Goal: Information Seeking & Learning: Learn about a topic

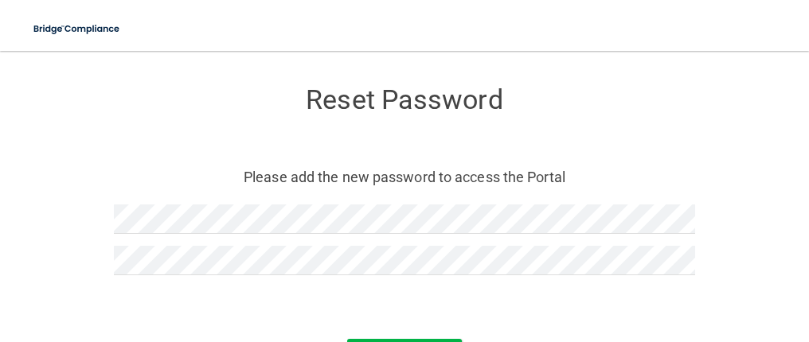
click at [390, 338] on form "Reset Password Please add the new password to access the Portal Reset Password …" at bounding box center [404, 231] width 745 height 328
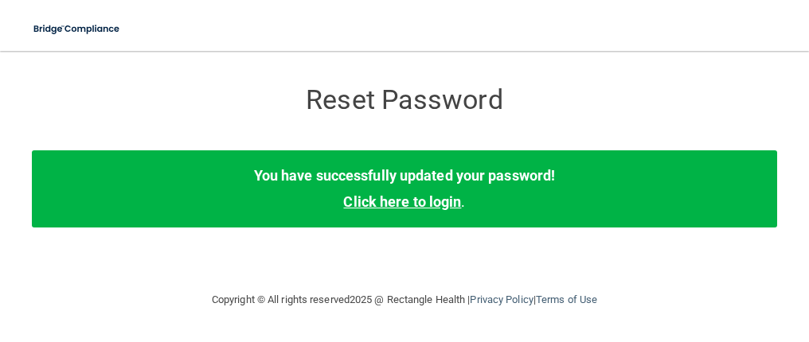
click at [393, 198] on link "Click here to login" at bounding box center [402, 201] width 118 height 17
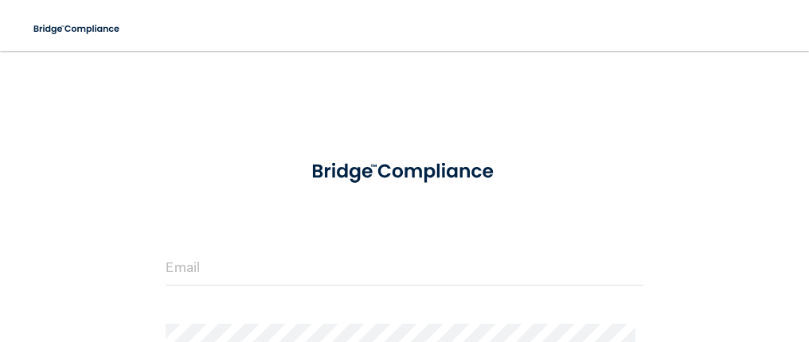
scroll to position [107, 0]
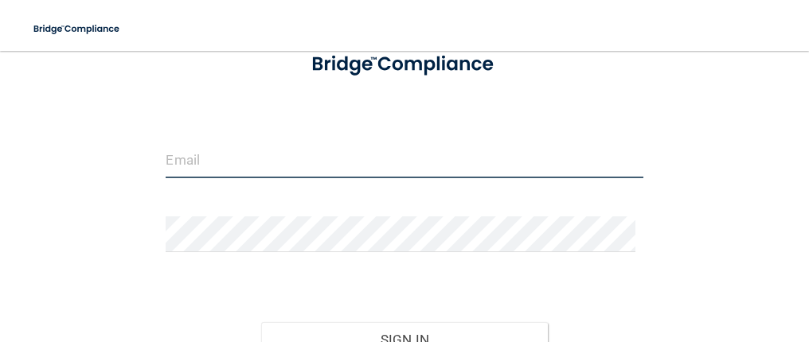
click at [197, 162] on input "email" at bounding box center [404, 161] width 477 height 36
type input "[EMAIL_ADDRESS][DOMAIN_NAME]"
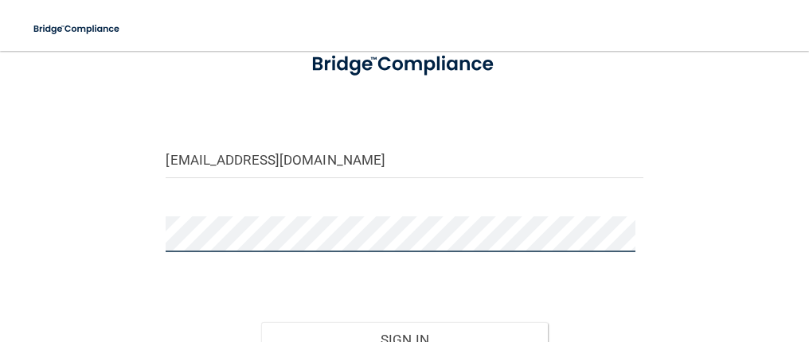
click at [261, 322] on button "Sign In" at bounding box center [404, 339] width 286 height 35
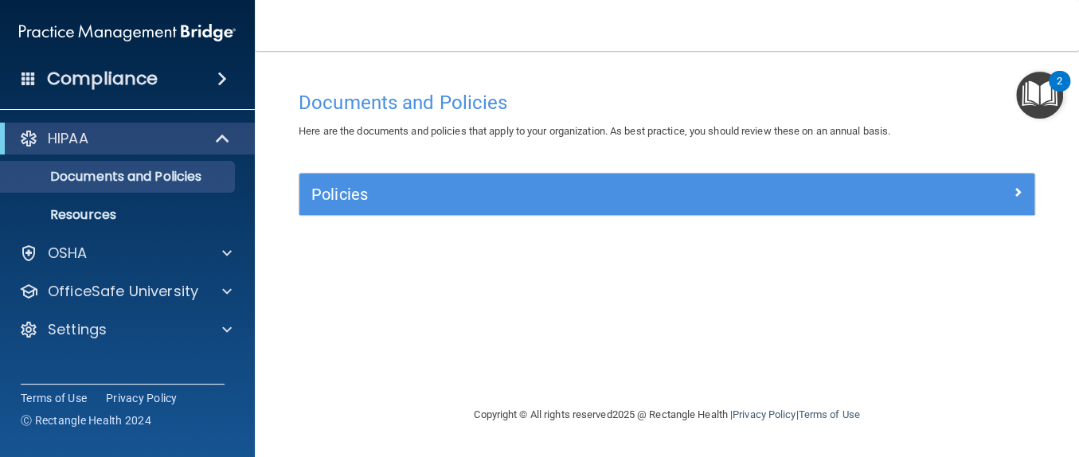
drag, startPoint x: 803, startPoint y: 2, endPoint x: 492, endPoint y: 299, distance: 429.7
click at [492, 299] on div "Documents and Policies Here are the documents and policies that apply to your o…" at bounding box center [667, 244] width 760 height 322
click at [137, 150] on div "HIPAA" at bounding box center [127, 139] width 255 height 32
click at [182, 145] on div "HIPAA" at bounding box center [105, 138] width 197 height 19
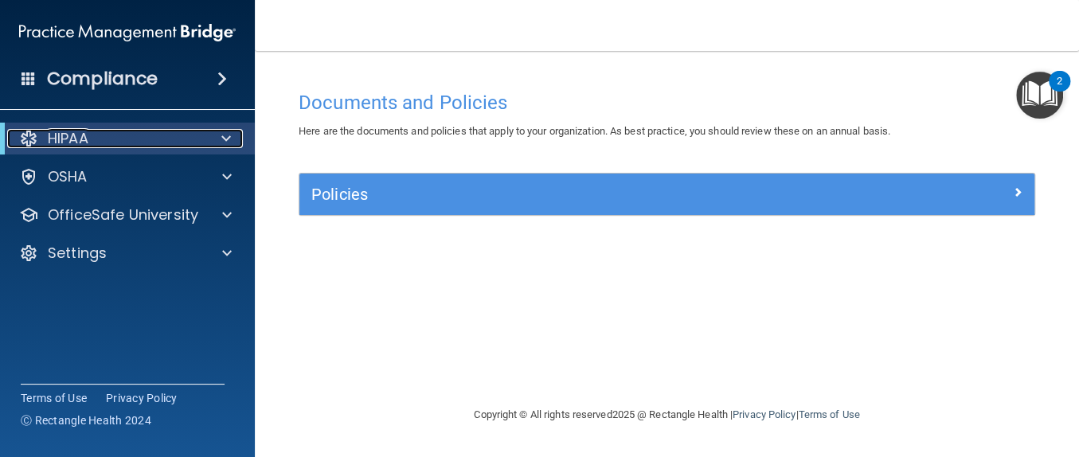
click at [182, 145] on div "HIPAA" at bounding box center [105, 138] width 197 height 19
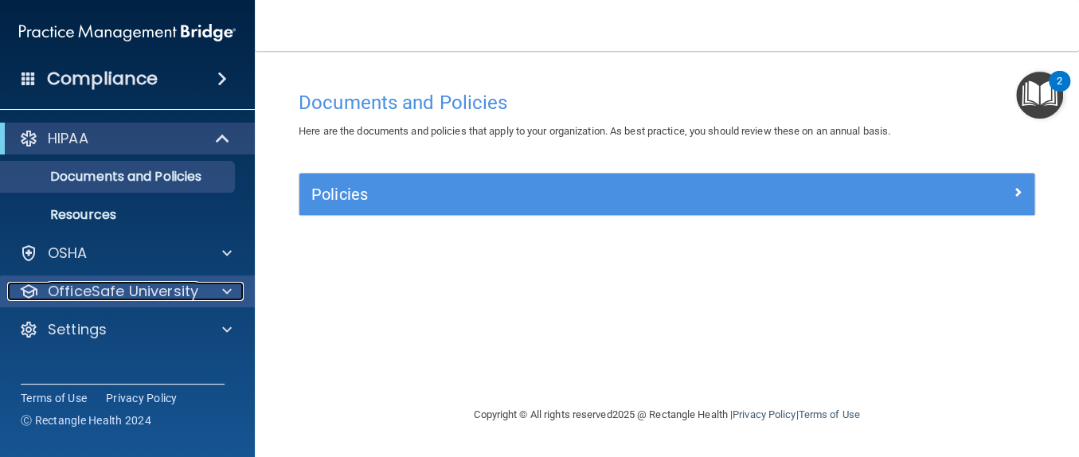
click at [193, 294] on p "OfficeSafe University" at bounding box center [123, 291] width 150 height 19
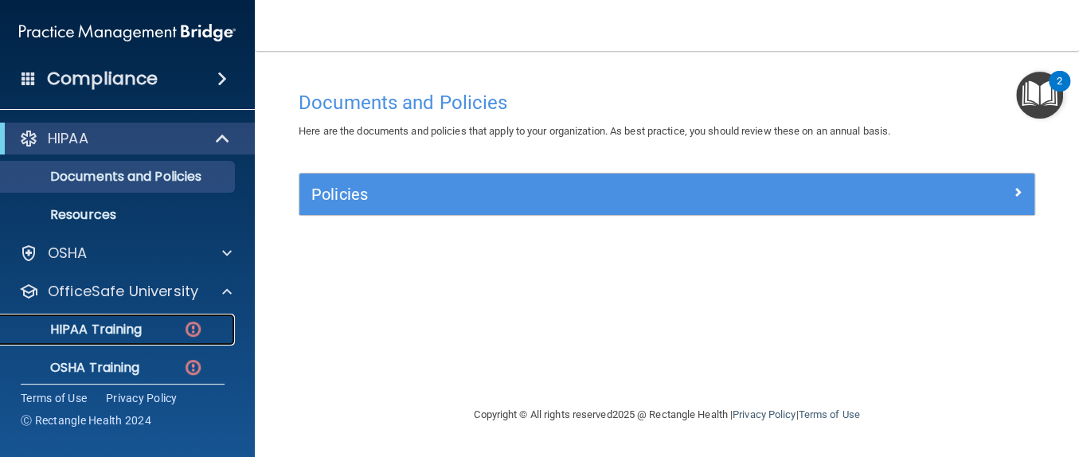
click at [150, 341] on link "HIPAA Training" at bounding box center [109, 330] width 251 height 32
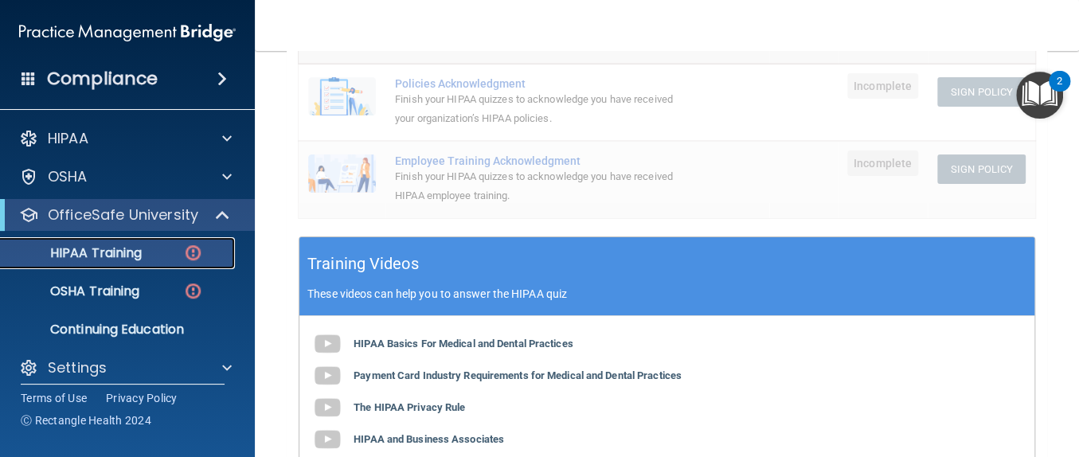
scroll to position [562, 0]
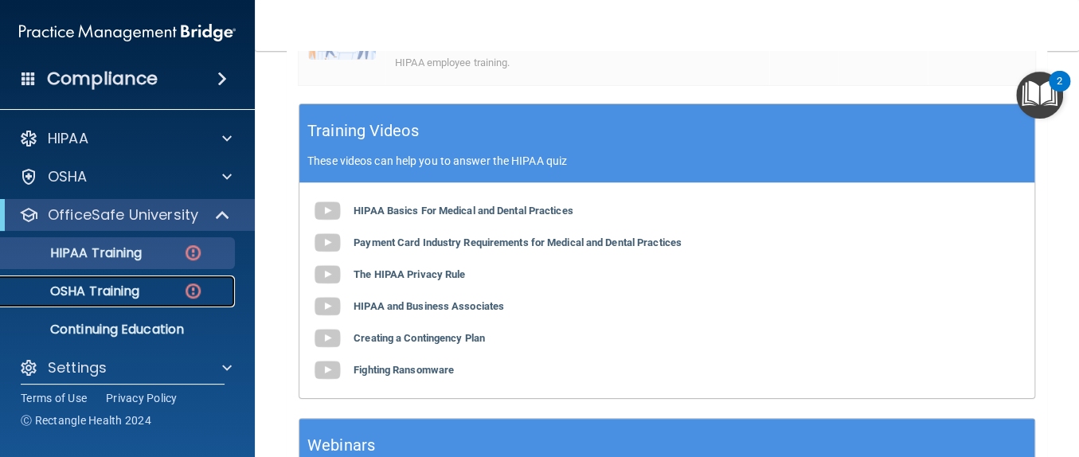
click at [138, 295] on p "OSHA Training" at bounding box center [74, 291] width 129 height 16
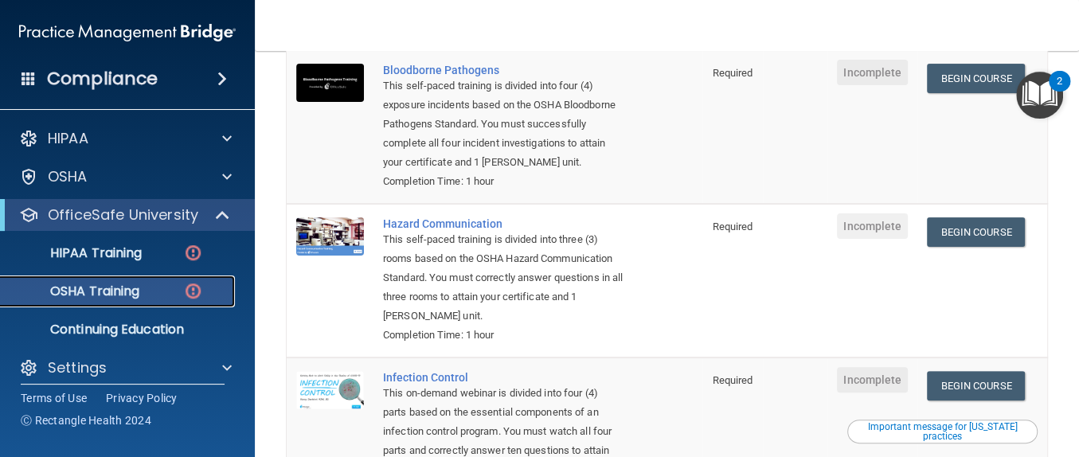
scroll to position [189, 0]
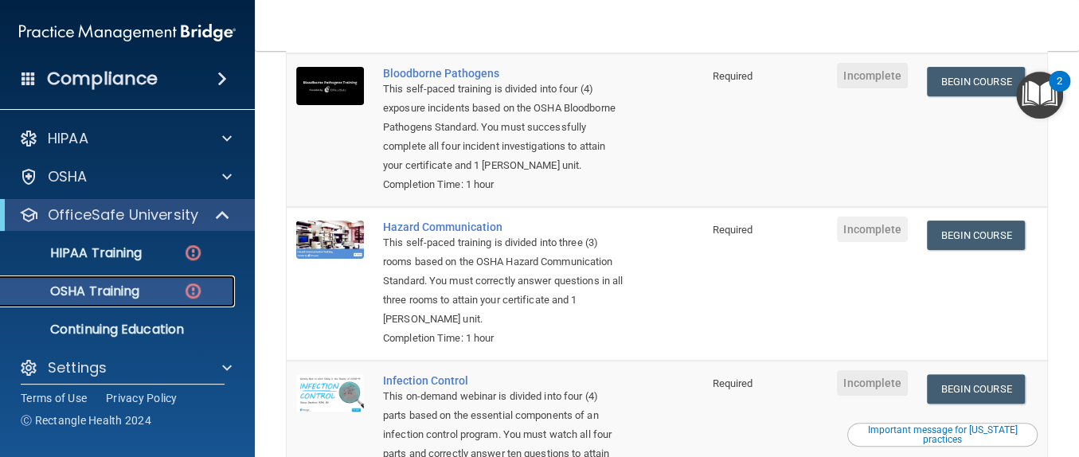
drag, startPoint x: 1077, startPoint y: 213, endPoint x: 1077, endPoint y: 180, distance: 33.4
click at [808, 181] on html "Compliance HIPAA Documents and Policies Report an Incident Business Associates …" at bounding box center [539, 228] width 1079 height 457
